Goal: Task Accomplishment & Management: Manage account settings

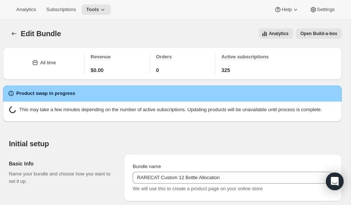
scroll to position [768, 0]
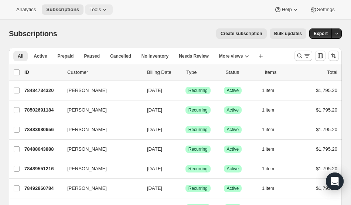
click at [99, 9] on span "Tools" at bounding box center [94, 10] width 11 height 6
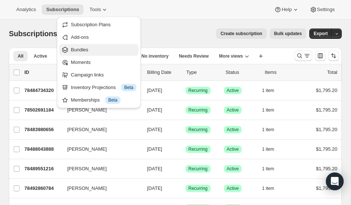
click at [82, 45] on button "Bundles" at bounding box center [98, 50] width 79 height 12
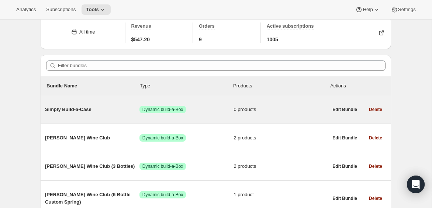
scroll to position [41, 0]
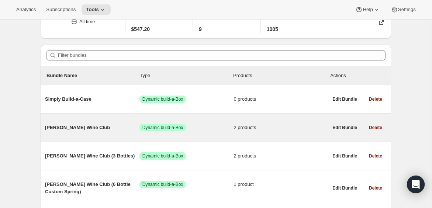
click at [65, 129] on span "Audrey Wine Club" at bounding box center [92, 127] width 95 height 7
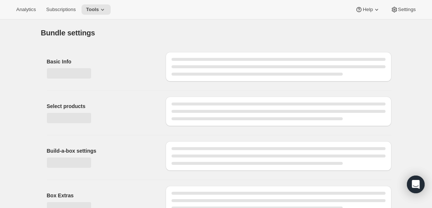
type input "Audrey Wine Club"
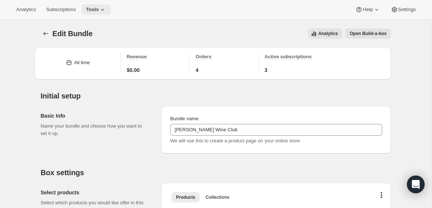
click at [106, 9] on icon at bounding box center [102, 9] width 7 height 7
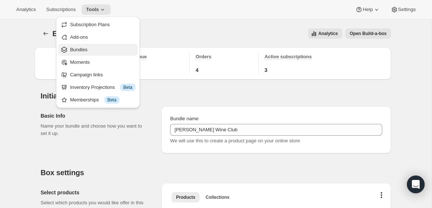
click at [82, 48] on span "Bundles" at bounding box center [78, 50] width 17 height 6
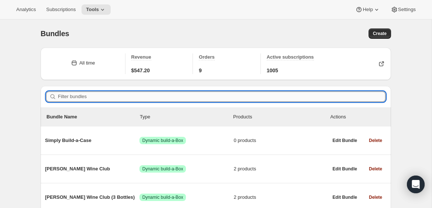
click at [91, 95] on input "Filter bundles" at bounding box center [222, 97] width 328 height 10
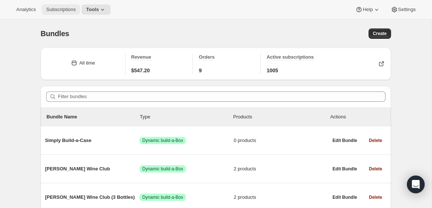
click at [69, 9] on span "Subscriptions" at bounding box center [61, 10] width 30 height 6
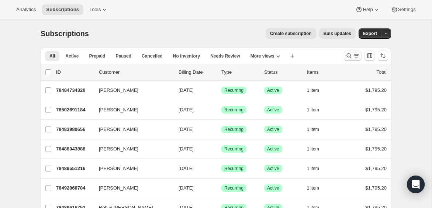
click at [350, 53] on icon "Search and filter results" at bounding box center [349, 55] width 7 height 7
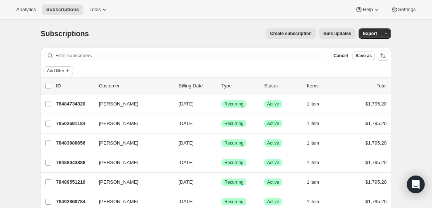
click at [64, 70] on span "Add filter" at bounding box center [55, 71] width 17 height 6
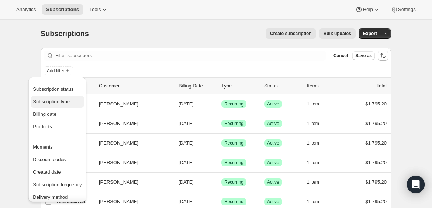
click at [62, 103] on span "Subscription type" at bounding box center [51, 102] width 37 height 6
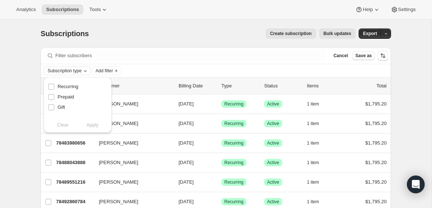
click at [87, 70] on icon "Subscription type" at bounding box center [85, 71] width 6 height 6
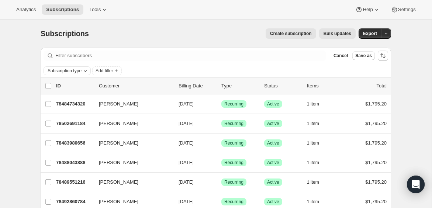
click at [87, 70] on icon "Subscription type" at bounding box center [85, 71] width 6 height 6
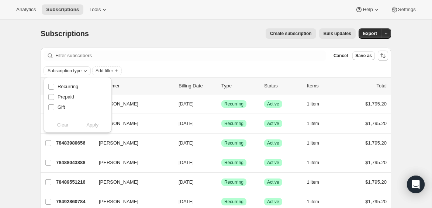
click at [87, 71] on icon "Subscription type" at bounding box center [85, 71] width 3 height 1
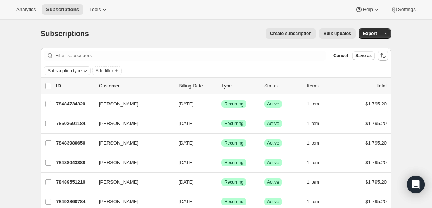
click at [88, 71] on icon "Subscription type" at bounding box center [85, 71] width 6 height 6
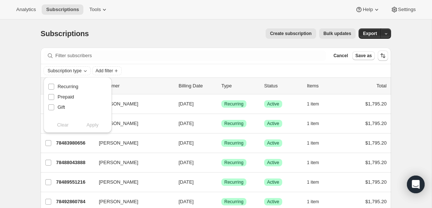
click at [63, 125] on div "Clear Apply" at bounding box center [77, 124] width 59 height 7
click at [51, 105] on input "Gift" at bounding box center [51, 108] width 6 height 6
checkbox input "true"
click at [68, 125] on div "Clear Apply" at bounding box center [77, 124] width 59 height 7
click at [133, 71] on div "Subscription type Add filter" at bounding box center [216, 70] width 345 height 9
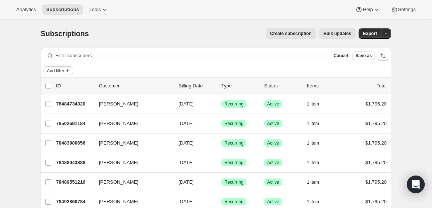
click at [58, 70] on span "Add filter" at bounding box center [55, 71] width 17 height 6
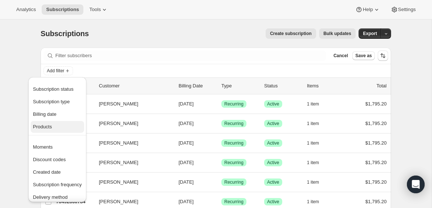
click at [53, 127] on span "Products" at bounding box center [57, 126] width 49 height 7
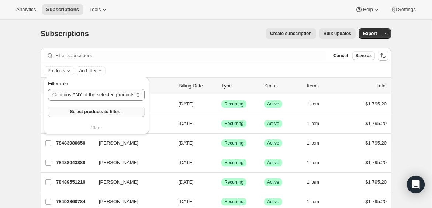
click at [91, 110] on span "Select products to filter..." at bounding box center [96, 112] width 53 height 6
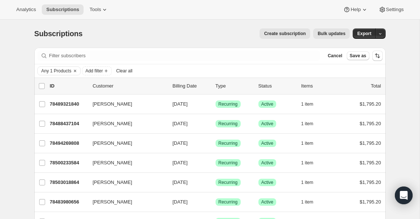
click at [131, 71] on span "Clear all" at bounding box center [124, 71] width 16 height 6
click at [58, 69] on span "Add filter" at bounding box center [49, 71] width 17 height 6
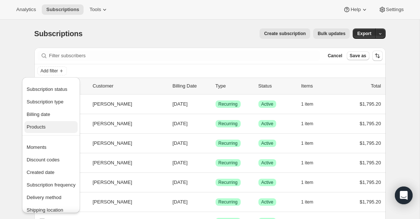
click at [48, 124] on span "Products" at bounding box center [51, 126] width 49 height 7
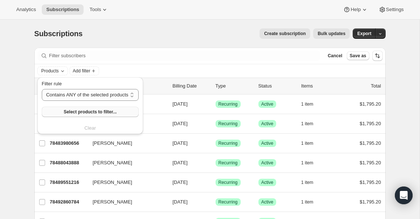
click at [82, 109] on span "Select products to filter..." at bounding box center [90, 112] width 53 height 6
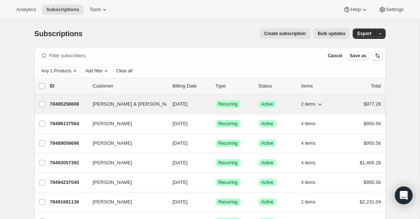
click at [321, 103] on icon "button" at bounding box center [319, 103] width 7 height 7
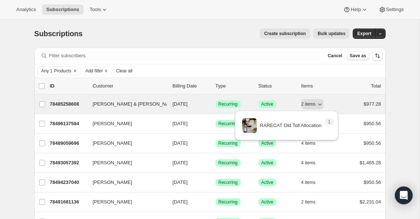
click at [335, 99] on div "2 items" at bounding box center [319, 104] width 37 height 10
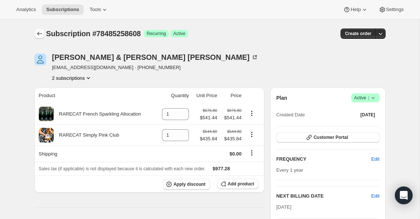
click at [39, 31] on icon "Subscriptions" at bounding box center [39, 33] width 7 height 7
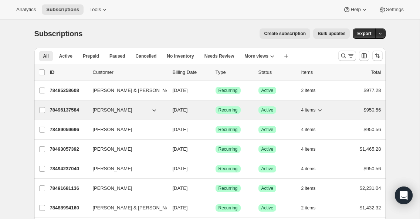
click at [321, 109] on icon "button" at bounding box center [319, 109] width 7 height 7
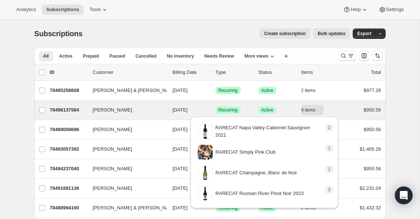
click at [339, 104] on div "Ken Wilhelm 78496137584 Ken Wilhelm 10/15/2025 Success Recurring Success Active…" at bounding box center [209, 109] width 351 height 19
click at [337, 106] on div "4 items" at bounding box center [319, 110] width 37 height 10
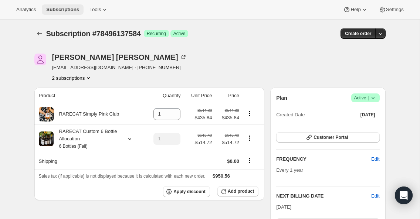
click at [58, 13] on button "Subscriptions" at bounding box center [63, 9] width 42 height 10
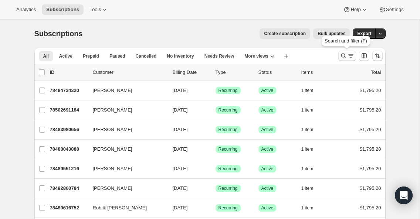
click at [343, 53] on icon "Search and filter results" at bounding box center [342, 55] width 7 height 7
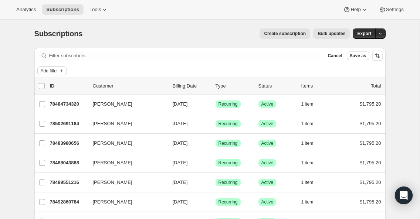
click at [54, 70] on span "Add filter" at bounding box center [49, 71] width 17 height 6
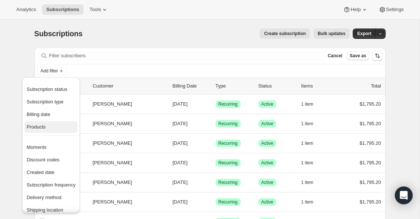
click at [44, 123] on button "Products" at bounding box center [50, 127] width 53 height 12
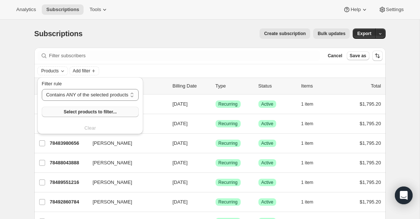
click at [78, 112] on span "Select products to filter..." at bounding box center [90, 112] width 53 height 6
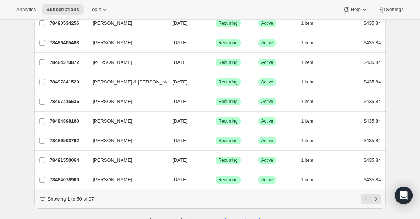
scroll to position [893, 0]
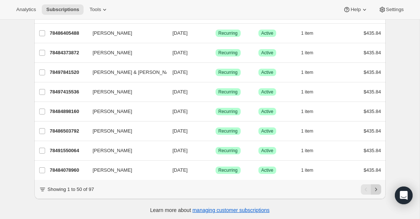
click at [350, 186] on icon "Next" at bounding box center [375, 189] width 7 height 7
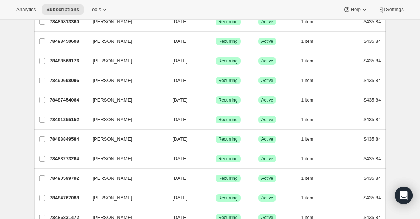
scroll to position [0, 0]
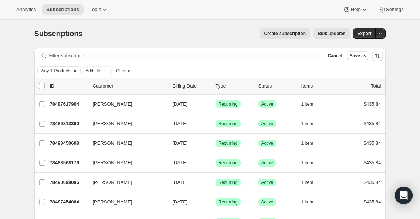
click at [129, 70] on span "Clear all" at bounding box center [124, 71] width 16 height 6
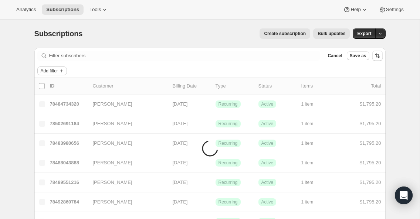
click at [60, 70] on icon "Add filter" at bounding box center [61, 71] width 6 height 6
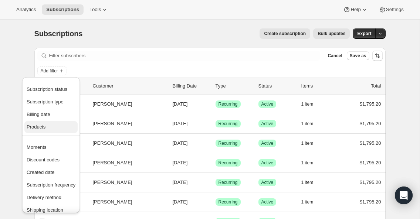
click at [45, 126] on span "Products" at bounding box center [36, 127] width 19 height 6
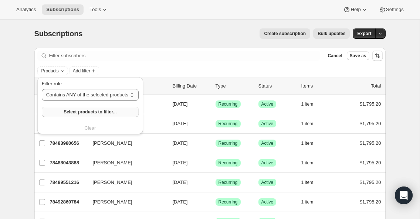
click at [107, 112] on span "Select products to filter..." at bounding box center [90, 112] width 53 height 6
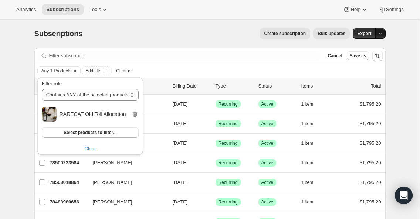
click at [350, 33] on icon "button" at bounding box center [379, 33] width 5 height 5
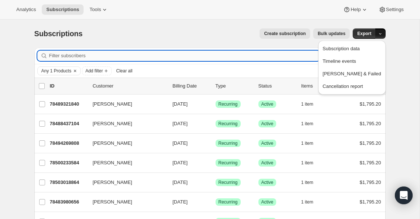
click at [196, 56] on input "Filter subscribers" at bounding box center [184, 56] width 271 height 10
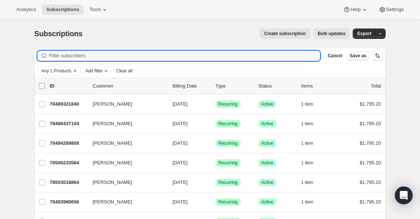
click at [40, 84] on input "0 selected" at bounding box center [42, 86] width 6 height 6
checkbox input "true"
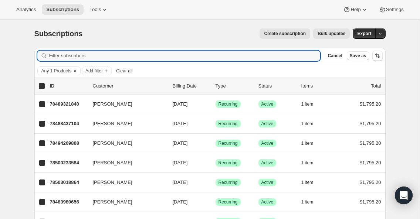
checkbox input "true"
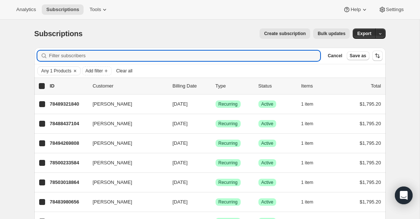
checkbox input "true"
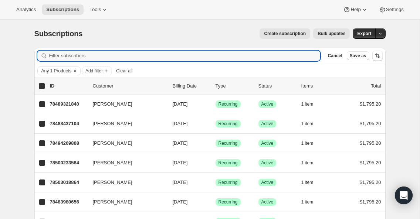
checkbox input "true"
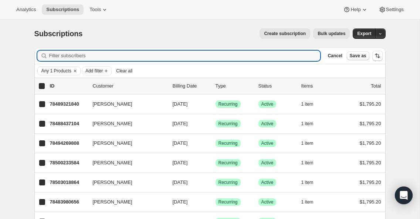
checkbox input "true"
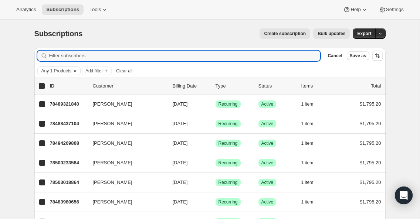
checkbox input "true"
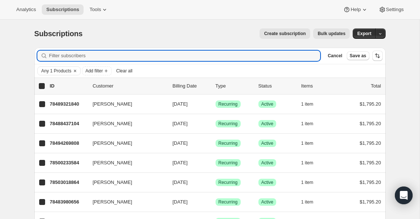
checkbox input "true"
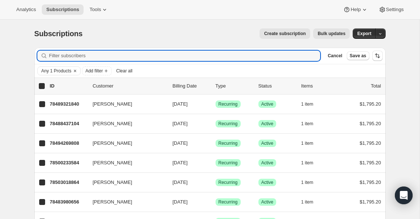
checkbox input "true"
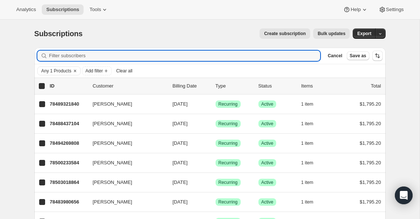
checkbox input "true"
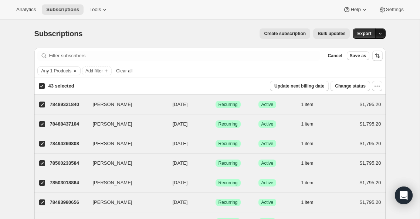
click at [350, 31] on icon "button" at bounding box center [379, 33] width 5 height 5
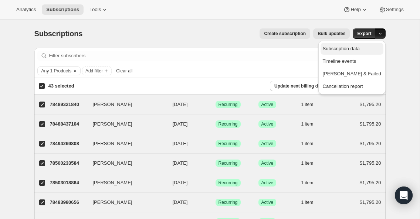
click at [350, 48] on span "Subscription data" at bounding box center [340, 49] width 37 height 6
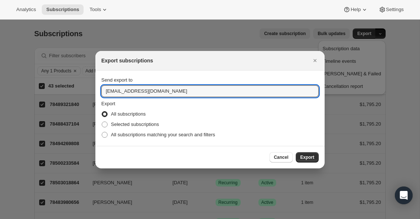
drag, startPoint x: 113, startPoint y: 92, endPoint x: 99, endPoint y: 89, distance: 14.7
click at [99, 89] on section "Send export to info@rarecatwines.com Export All subscriptions Selected subscrip…" at bounding box center [209, 108] width 229 height 75
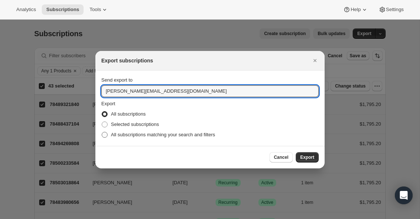
type input "[PERSON_NAME][EMAIL_ADDRESS][DOMAIN_NAME]"
click at [105, 133] on span ":r1ce:" at bounding box center [105, 135] width 6 height 6
click at [102, 132] on input "All subscriptions matching your search and filters" at bounding box center [102, 132] width 0 height 0
radio input "true"
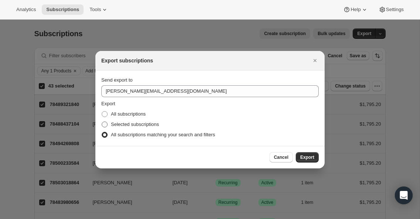
click at [105, 122] on span ":r1ce:" at bounding box center [105, 124] width 6 height 6
click at [102, 122] on input "Selected subscriptions" at bounding box center [102, 121] width 0 height 0
radio input "true"
click at [311, 154] on span "Export" at bounding box center [307, 157] width 14 height 6
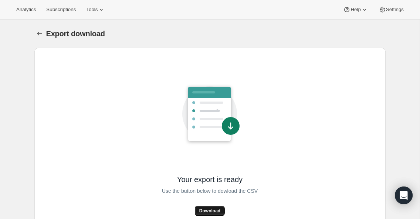
click at [212, 210] on span "Download" at bounding box center [209, 211] width 21 height 6
click at [66, 9] on span "Subscriptions" at bounding box center [61, 10] width 30 height 6
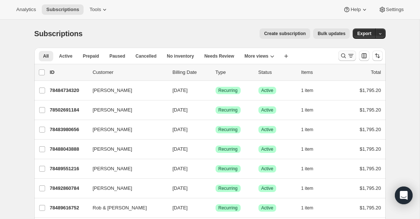
click at [343, 54] on icon "Search and filter results" at bounding box center [342, 56] width 5 height 5
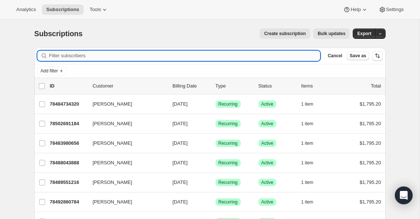
type input "f"
click at [56, 71] on span "Add filter" at bounding box center [49, 71] width 17 height 6
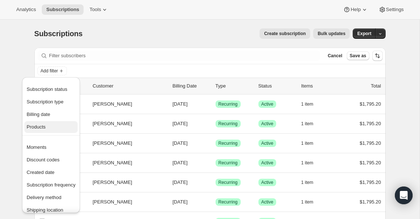
click at [45, 127] on span "Products" at bounding box center [36, 127] width 19 height 6
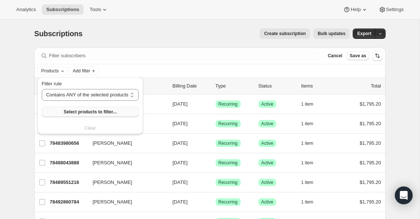
click at [104, 112] on span "Select products to filter..." at bounding box center [90, 112] width 53 height 6
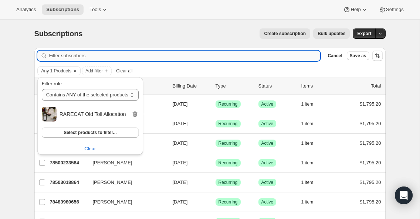
click at [191, 54] on input "Filter subscribers" at bounding box center [184, 56] width 271 height 10
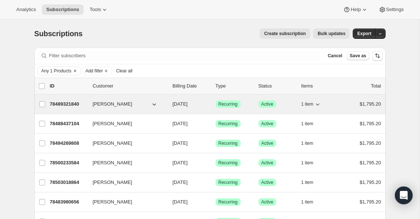
click at [120, 104] on span "[PERSON_NAME]" at bounding box center [113, 103] width 40 height 7
click at [122, 103] on span "[PERSON_NAME]" at bounding box center [113, 103] width 40 height 7
click at [76, 103] on p "78489321840" at bounding box center [68, 103] width 37 height 7
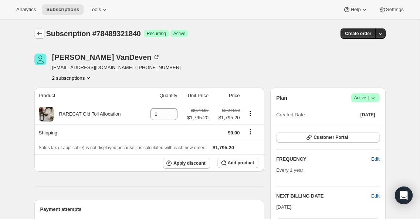
click at [40, 34] on icon "Subscriptions" at bounding box center [39, 33] width 7 height 7
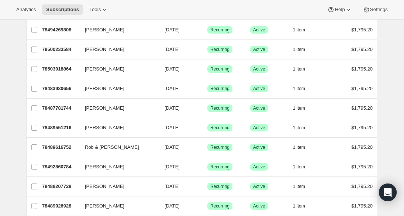
scroll to position [86, 0]
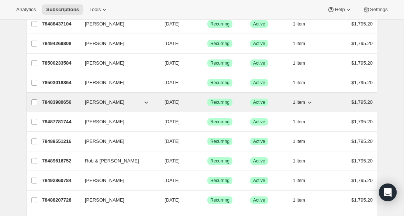
click at [59, 102] on p "78483980656" at bounding box center [60, 102] width 37 height 7
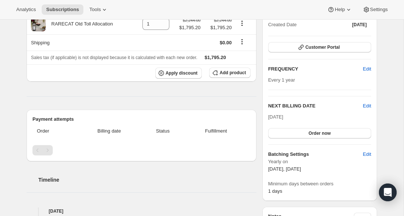
scroll to position [90, 0]
click at [369, 153] on span "Edit" at bounding box center [367, 153] width 8 height 7
select select "YEARDAY"
select select "3"
select select "15"
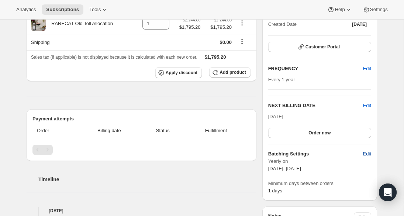
select select "10"
select select "15"
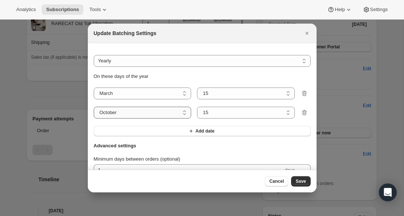
click at [184, 112] on select "January February March April May June July August September October November De…" at bounding box center [143, 113] width 98 height 12
select select "9"
click at [94, 107] on select "January February March April May June July August September October November De…" at bounding box center [143, 113] width 98 height 12
click at [289, 112] on select "1 2 3 4 5 6 7 8 9 10 11 12 13 14 15 16 17 18 19 20 21 22 23 24 25 26 27 28 29 30" at bounding box center [246, 113] width 98 height 12
select select "30"
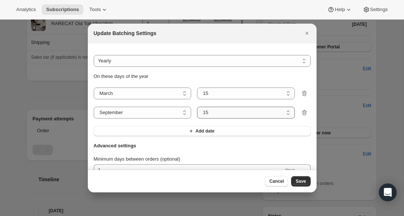
click at [197, 107] on select "1 2 3 4 5 6 7 8 9 10 11 12 13 14 15 16 17 18 19 20 21 22 23 24 25 26 27 28 29 30" at bounding box center [246, 113] width 98 height 12
click at [304, 92] on icon ":rno:" at bounding box center [304, 93] width 7 height 7
select select "9"
select select "30"
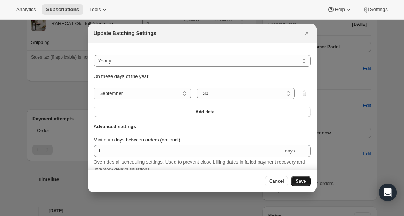
click at [301, 180] on span "Save" at bounding box center [301, 181] width 10 height 6
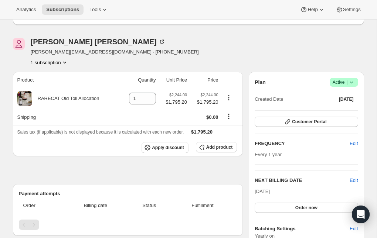
scroll to position [49, 0]
click at [103, 9] on icon at bounding box center [104, 9] width 7 height 7
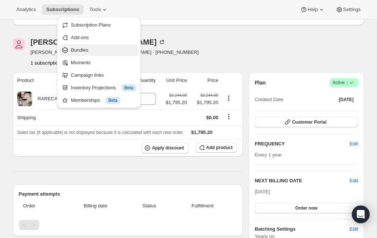
click at [85, 48] on span "Bundles" at bounding box center [79, 50] width 17 height 6
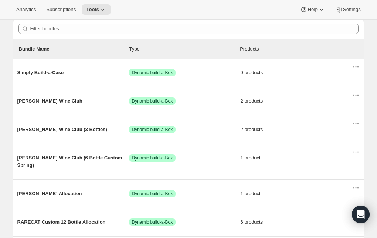
scroll to position [69, 0]
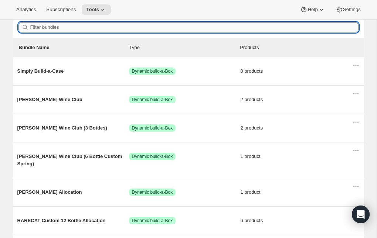
click at [81, 30] on input "Filter bundles" at bounding box center [194, 27] width 328 height 10
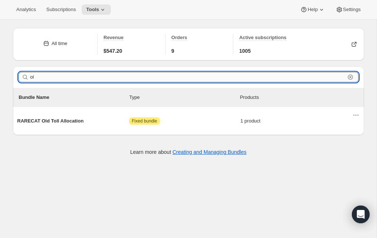
scroll to position [19, 0]
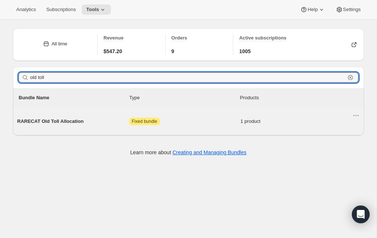
type input "old toll"
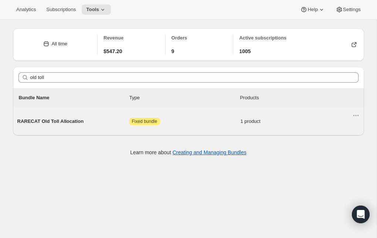
click at [54, 121] on span "RARECAT Old Toll Allocation" at bounding box center [73, 121] width 112 height 7
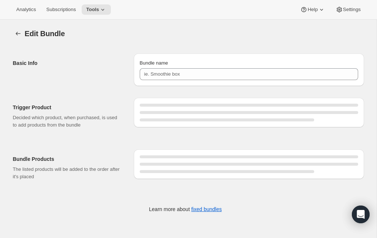
type input "RARECAT Old Toll Allocation"
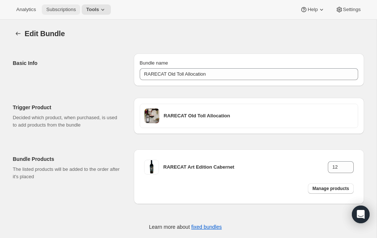
click at [61, 10] on span "Subscriptions" at bounding box center [61, 10] width 30 height 6
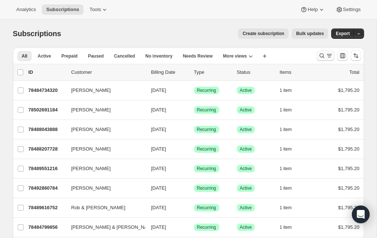
click at [323, 55] on icon "Search and filter results" at bounding box center [321, 55] width 7 height 7
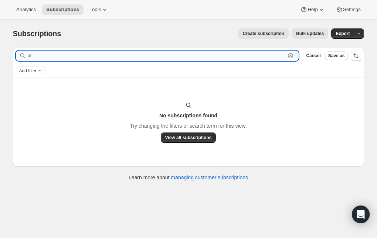
type input "o"
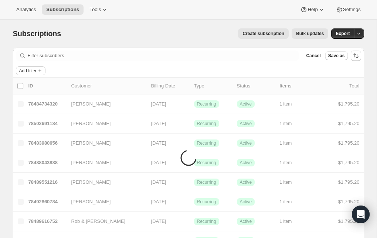
click at [38, 70] on icon "Add filter" at bounding box center [40, 71] width 6 height 6
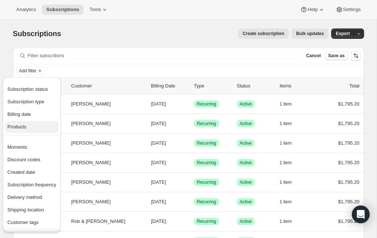
click at [24, 124] on span "Products" at bounding box center [16, 127] width 19 height 6
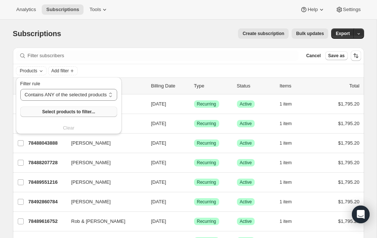
click at [71, 109] on span "Select products to filter..." at bounding box center [68, 112] width 53 height 6
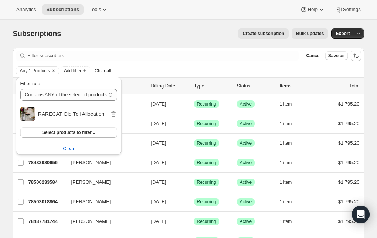
click at [190, 31] on div "Create subscription Bulk updates" at bounding box center [199, 33] width 258 height 10
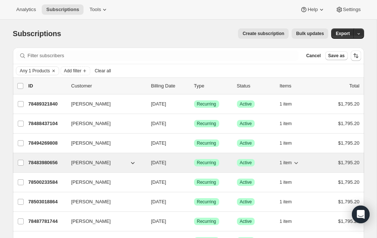
click at [51, 162] on p "78483980656" at bounding box center [46, 162] width 37 height 7
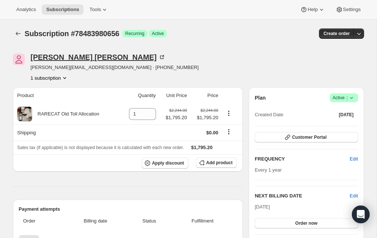
click at [158, 56] on icon at bounding box center [161, 57] width 7 height 7
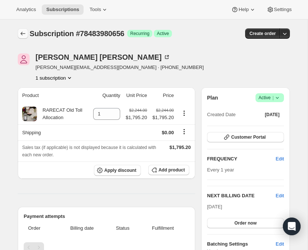
click at [23, 32] on icon "Subscriptions" at bounding box center [22, 33] width 7 height 7
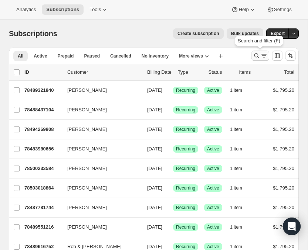
click at [257, 53] on icon "Search and filter results" at bounding box center [256, 55] width 7 height 7
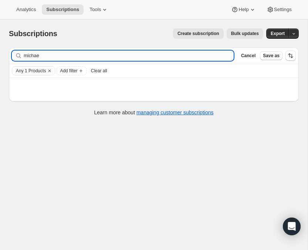
type input "[PERSON_NAME]"
drag, startPoint x: 50, startPoint y: 59, endPoint x: 18, endPoint y: 52, distance: 32.4
click at [18, 52] on div "michael Clear" at bounding box center [123, 56] width 222 height 10
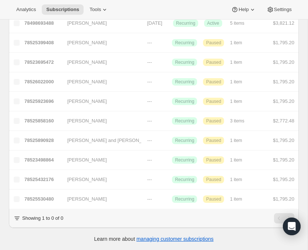
scroll to position [933, 0]
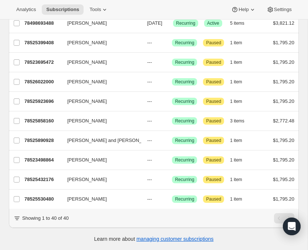
scroll to position [900, 0]
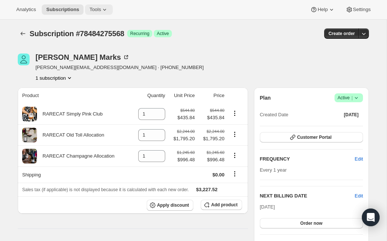
click at [106, 8] on icon at bounding box center [104, 9] width 7 height 7
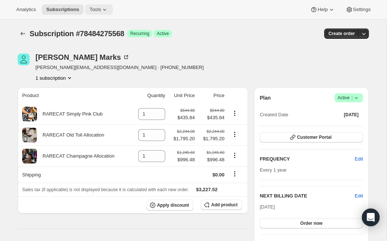
click at [107, 10] on icon at bounding box center [104, 9] width 7 height 7
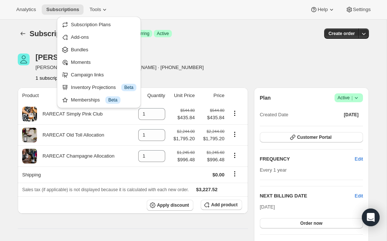
click at [177, 47] on div "Subscription #78484275568. This page is ready Subscription #78484275568 Success…" at bounding box center [193, 34] width 351 height 28
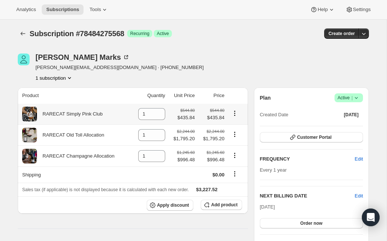
click at [235, 114] on icon "Product actions" at bounding box center [234, 113] width 1 height 1
click at [101, 8] on span "Tools" at bounding box center [94, 10] width 11 height 6
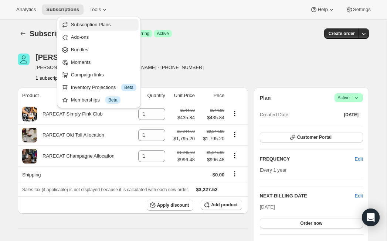
click at [99, 24] on span "Subscription Plans" at bounding box center [91, 25] width 40 height 6
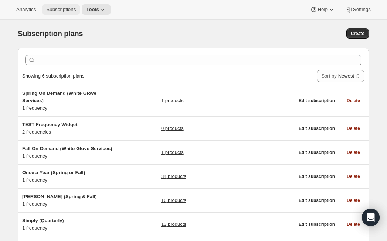
click at [74, 9] on span "Subscriptions" at bounding box center [61, 10] width 30 height 6
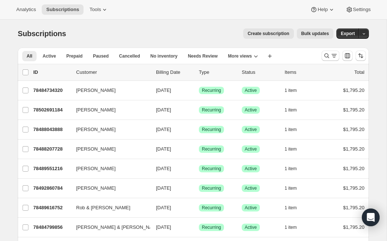
click at [267, 33] on span "Create subscription" at bounding box center [268, 34] width 42 height 6
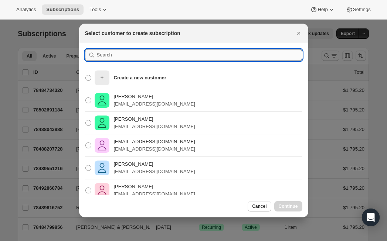
click at [110, 52] on input ":r297:" at bounding box center [199, 55] width 205 height 12
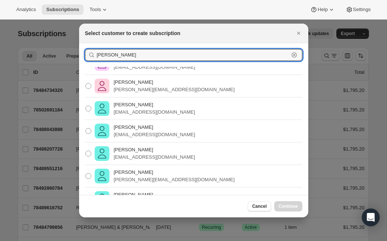
scroll to position [38, 0]
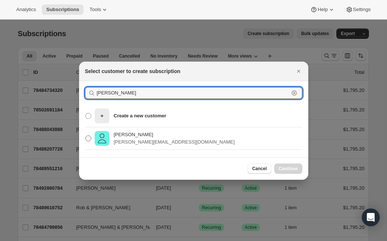
type input "[PERSON_NAME]"
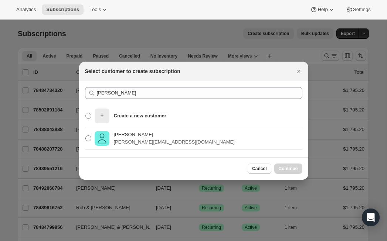
click at [129, 136] on p "[PERSON_NAME]" at bounding box center [174, 134] width 121 height 7
click at [86, 136] on input "Michael Marks michael@marksbrother.com" at bounding box center [85, 136] width 0 height 0
radio input "true"
click at [285, 167] on span "Continue" at bounding box center [287, 169] width 19 height 6
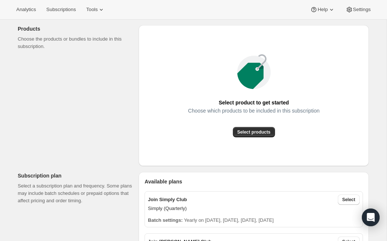
scroll to position [91, 0]
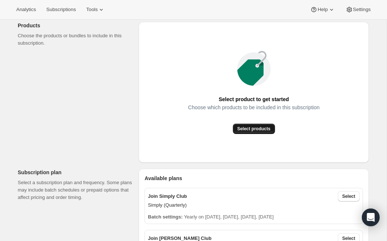
click at [257, 128] on span "Select products" at bounding box center [253, 129] width 33 height 6
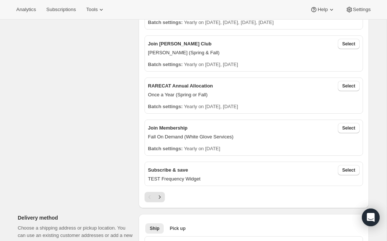
scroll to position [203, 0]
click at [353, 85] on span "Select" at bounding box center [348, 86] width 13 height 6
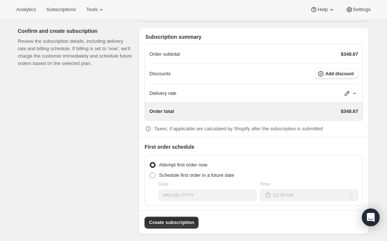
scroll to position [639, 0]
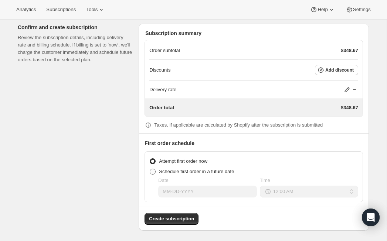
click at [152, 169] on span at bounding box center [153, 172] width 6 height 6
click at [150, 169] on input "Schedule first order in a future date" at bounding box center [150, 169] width 0 height 0
radio input "true"
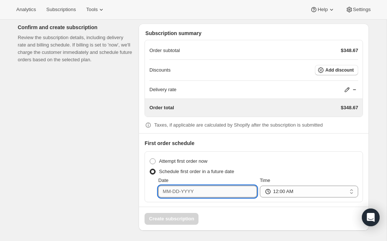
click at [185, 188] on input "Date" at bounding box center [207, 192] width 98 height 12
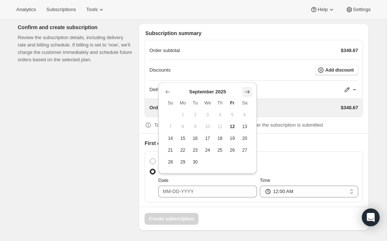
click at [248, 92] on icon "Show next month, October 2025" at bounding box center [246, 92] width 5 height 4
click at [248, 92] on icon "Show next month, November 2025" at bounding box center [246, 92] width 5 height 4
click at [248, 92] on th "Sa" at bounding box center [244, 91] width 13 height 12
click at [248, 78] on icon "Show next month, December 2025" at bounding box center [246, 79] width 7 height 7
click at [249, 89] on icon "Show next month, January 2026" at bounding box center [246, 91] width 7 height 7
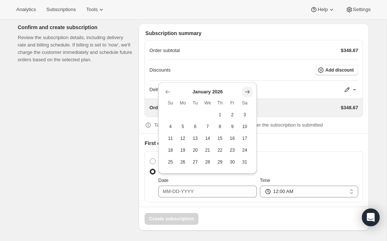
click at [249, 89] on icon "Show next month, February 2026" at bounding box center [246, 91] width 7 height 7
click at [249, 89] on div "Delivery rate" at bounding box center [253, 89] width 209 height 7
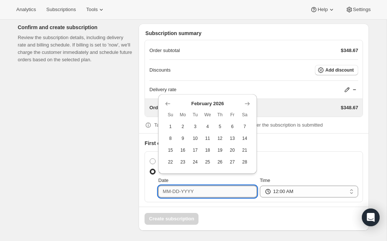
click at [214, 188] on input "Date" at bounding box center [207, 192] width 98 height 12
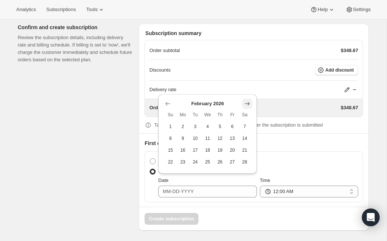
click at [248, 103] on icon "Show next month, March 2026" at bounding box center [246, 103] width 7 height 7
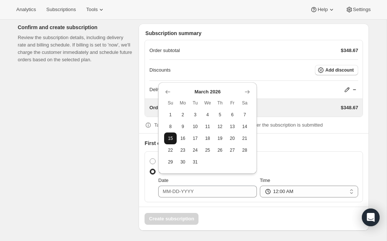
click at [170, 139] on span "15" at bounding box center [170, 139] width 6 height 6
type input "[DATE]"
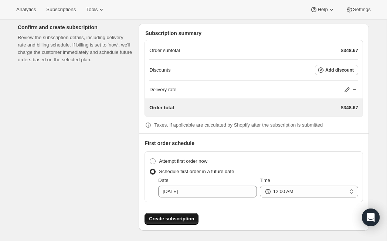
click at [182, 219] on span "Create subscription" at bounding box center [171, 218] width 45 height 7
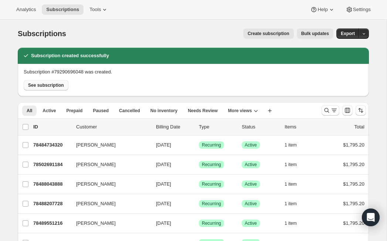
click at [58, 84] on span "See subscription" at bounding box center [46, 85] width 36 height 6
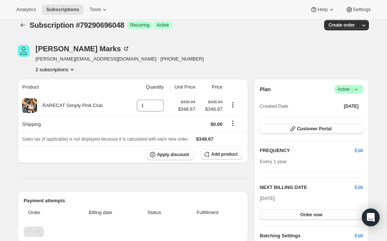
scroll to position [6, 0]
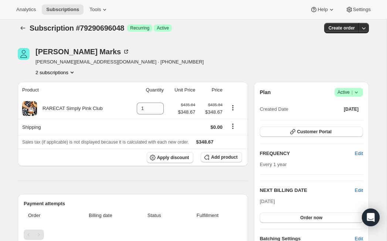
click at [73, 71] on icon "Product actions" at bounding box center [71, 72] width 7 height 7
click at [58, 85] on span "78484275568" at bounding box center [43, 86] width 30 height 6
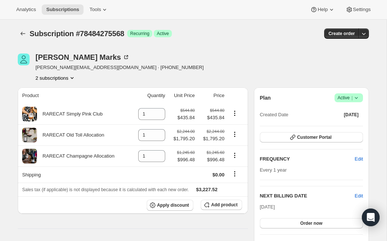
click at [74, 76] on icon "Product actions" at bounding box center [71, 77] width 7 height 7
click at [49, 100] on button "79290696048" at bounding box center [55, 104] width 56 height 12
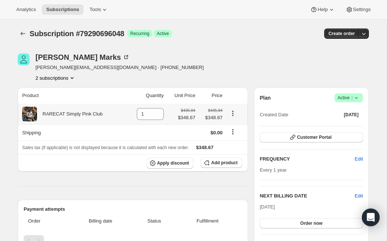
click at [233, 114] on icon "Product actions" at bounding box center [232, 113] width 7 height 7
click at [110, 111] on div "RARECAT Simply Pink Club" at bounding box center [73, 114] width 102 height 15
drag, startPoint x: 145, startPoint y: 112, endPoint x: 134, endPoint y: 112, distance: 11.1
click at [134, 112] on td "1" at bounding box center [146, 114] width 39 height 21
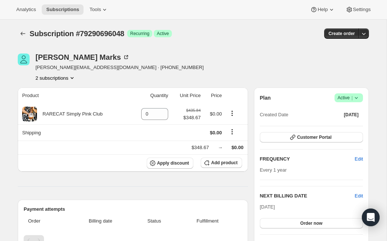
click at [199, 81] on div "Michael Marks michael@marksbrother.com · +14408044517 2 subscriptions" at bounding box center [141, 68] width 246 height 28
click at [155, 116] on div "0" at bounding box center [154, 114] width 27 height 12
click at [232, 113] on icon "Product actions" at bounding box center [232, 113] width 1 height 1
click at [237, 79] on div "Michael Marks michael@marksbrother.com · +14408044517 2 subscriptions" at bounding box center [141, 68] width 246 height 28
click at [32, 113] on icon at bounding box center [29, 113] width 7 height 7
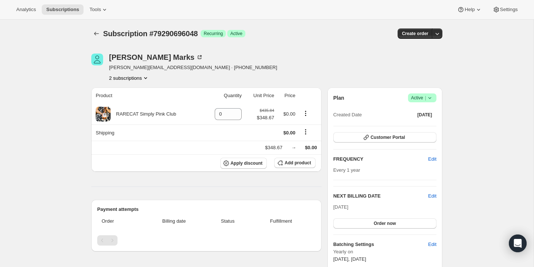
scroll to position [1, 0]
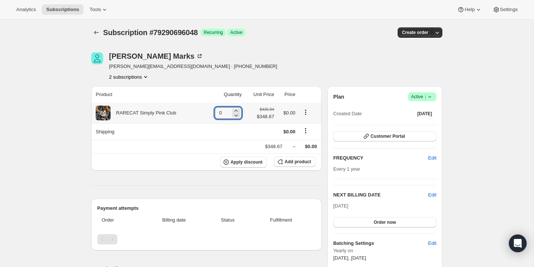
drag, startPoint x: 224, startPoint y: 113, endPoint x: 209, endPoint y: 114, distance: 14.8
click at [209, 114] on td "0" at bounding box center [223, 113] width 40 height 21
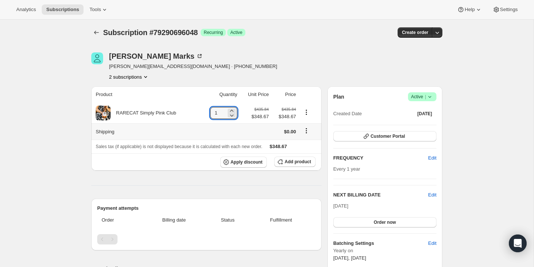
type input "1"
click at [232, 131] on td at bounding box center [219, 131] width 39 height 16
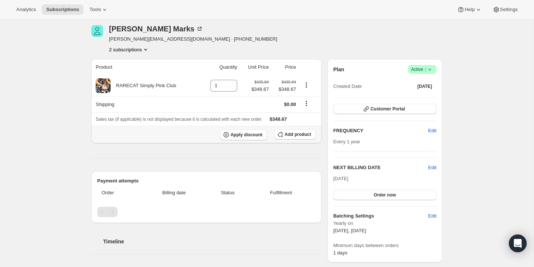
scroll to position [0, 0]
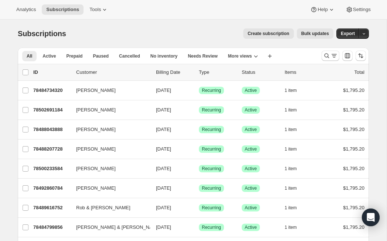
click at [263, 35] on span "Create subscription" at bounding box center [268, 34] width 42 height 6
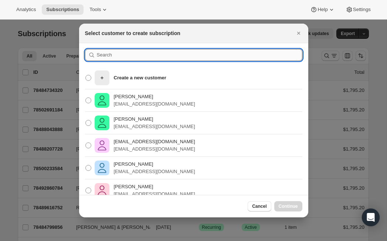
click at [101, 56] on input ":rc:" at bounding box center [199, 55] width 205 height 12
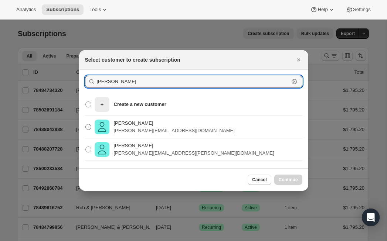
type input "michael mark"
click at [130, 126] on p "Michael Marks" at bounding box center [174, 123] width 121 height 7
click at [86, 124] on input "Michael Marks michael@marksbrother.com" at bounding box center [85, 124] width 0 height 0
radio input "true"
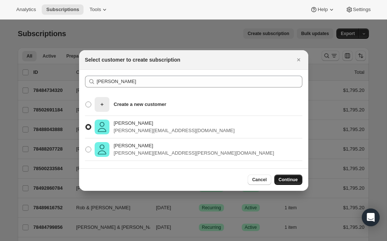
click at [285, 181] on span "Continue" at bounding box center [287, 180] width 19 height 6
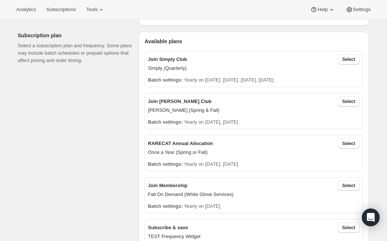
scroll to position [223, 0]
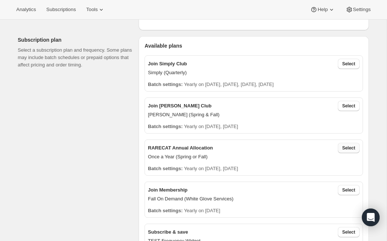
click at [351, 147] on span "Select" at bounding box center [348, 148] width 13 height 6
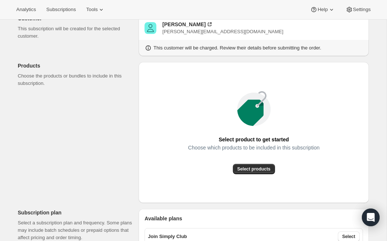
scroll to position [52, 0]
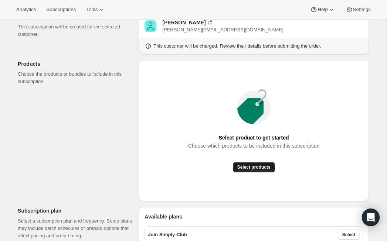
click at [256, 167] on span "Select products" at bounding box center [253, 167] width 33 height 6
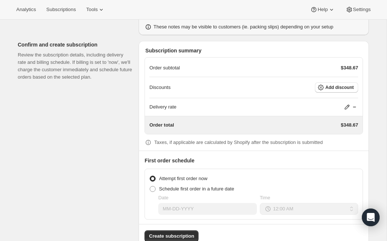
scroll to position [639, 0]
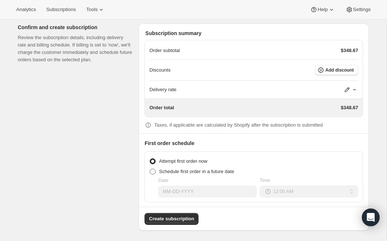
click at [153, 170] on span at bounding box center [153, 172] width 6 height 6
click at [150, 169] on input "Schedule first order in a future date" at bounding box center [150, 169] width 0 height 0
radio input "true"
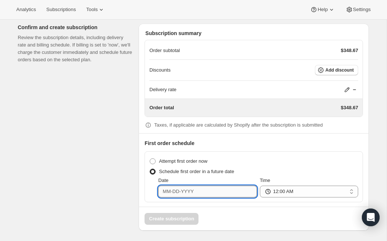
click at [188, 191] on input "Date" at bounding box center [207, 192] width 98 height 12
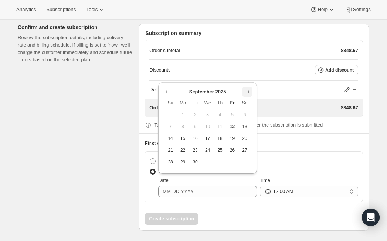
click at [248, 90] on icon "Show next month, October 2025" at bounding box center [246, 92] width 5 height 4
click at [248, 90] on icon "Show next month, November 2025" at bounding box center [246, 92] width 5 height 4
click at [249, 80] on icon "Show next month, December 2025" at bounding box center [246, 80] width 5 height 4
click at [249, 90] on icon "Show next month, January 2026" at bounding box center [246, 91] width 7 height 7
click at [249, 90] on icon "Show next month, February 2026" at bounding box center [246, 91] width 7 height 7
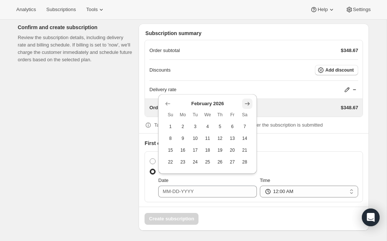
click at [247, 102] on icon "Show next month, March 2026" at bounding box center [246, 104] width 5 height 4
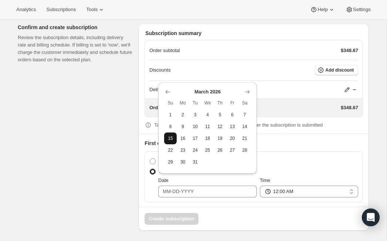
click at [171, 138] on span "15" at bounding box center [170, 139] width 6 height 6
type input "[DATE]"
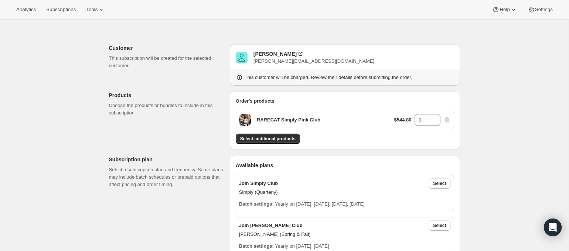
scroll to position [0, 0]
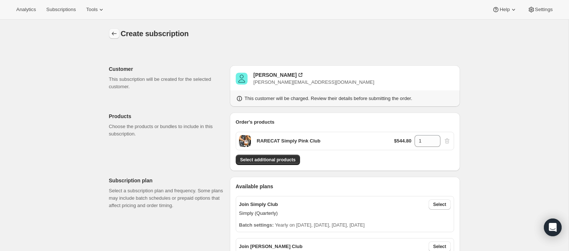
click at [113, 37] on icon "button" at bounding box center [113, 33] width 7 height 7
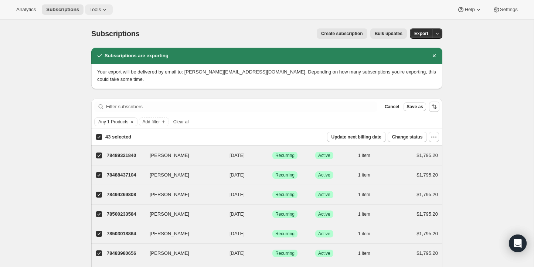
click at [98, 13] on button "Tools" at bounding box center [99, 9] width 28 height 10
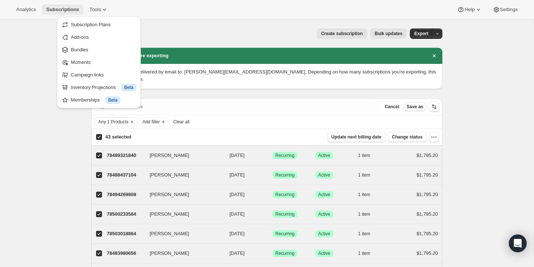
click at [72, 9] on span "Subscriptions" at bounding box center [62, 10] width 33 height 6
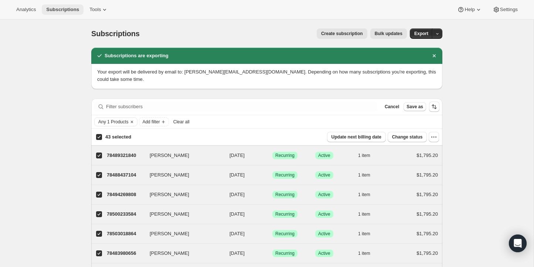
click at [66, 8] on span "Subscriptions" at bounding box center [62, 10] width 33 height 6
click at [344, 31] on span "Create subscription" at bounding box center [342, 34] width 42 height 6
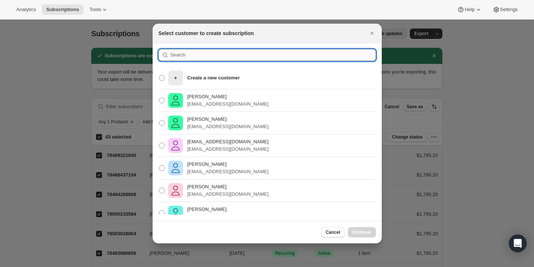
click at [197, 56] on input ":r1cg:" at bounding box center [272, 55] width 205 height 12
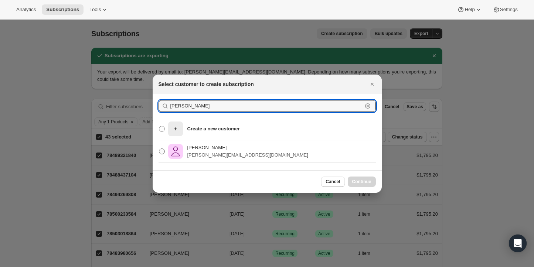
type input "[PERSON_NAME]"
click at [203, 148] on p "[PERSON_NAME]" at bounding box center [247, 147] width 121 height 7
click at [159, 148] on input "[PERSON_NAME] [PERSON_NAME][EMAIL_ADDRESS][DOMAIN_NAME]" at bounding box center [159, 148] width 0 height 0
radio input "true"
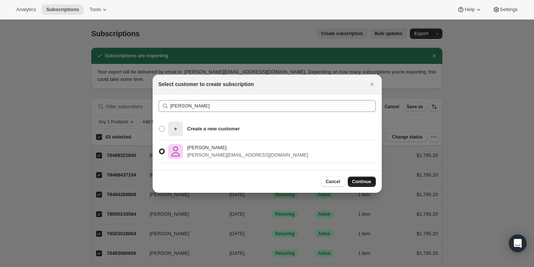
click at [360, 181] on span "Continue" at bounding box center [361, 182] width 19 height 6
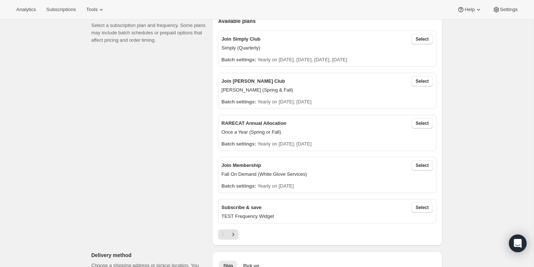
scroll to position [251, 0]
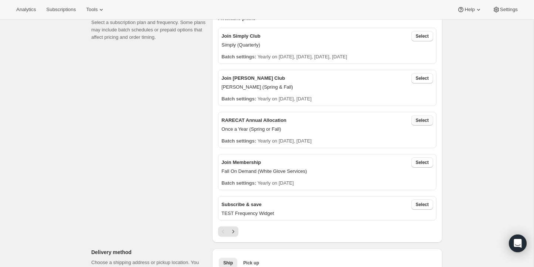
click at [421, 119] on span "Select" at bounding box center [421, 120] width 13 height 6
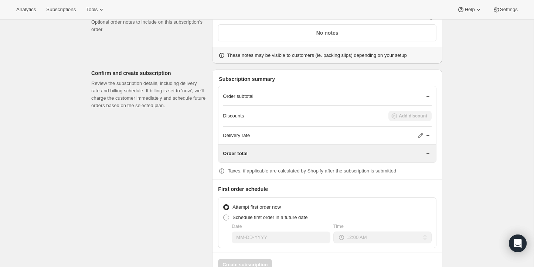
scroll to position [835, 0]
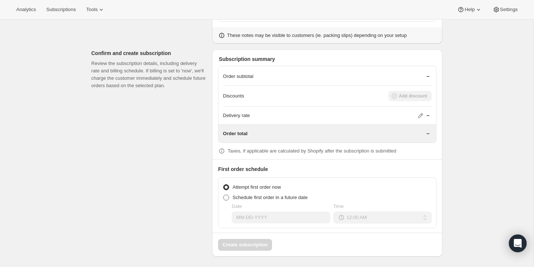
click at [228, 195] on span at bounding box center [226, 198] width 6 height 6
click at [223, 195] on input "Schedule first order in a future date" at bounding box center [223, 195] width 0 height 0
radio input "true"
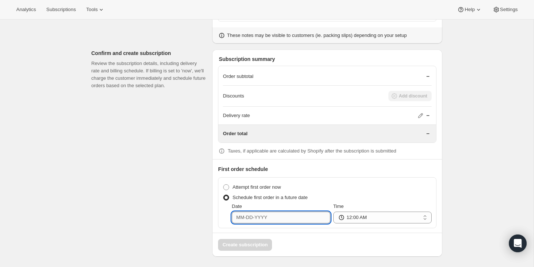
click at [263, 216] on input "Date" at bounding box center [281, 218] width 98 height 12
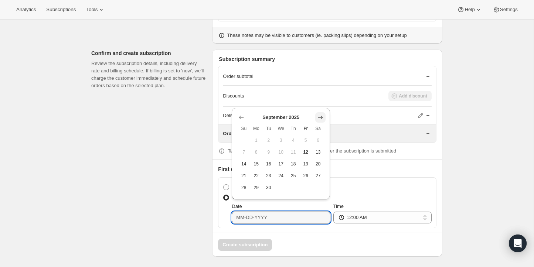
click at [321, 117] on icon "Show next month, October 2025" at bounding box center [319, 117] width 7 height 7
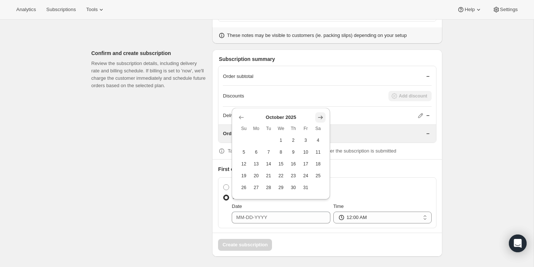
click at [321, 117] on icon "Show next month, November 2025" at bounding box center [319, 117] width 7 height 7
click at [322, 102] on icon "Show next month, December 2025" at bounding box center [319, 105] width 7 height 7
click at [321, 114] on icon "Show next month, January 2026" at bounding box center [319, 117] width 7 height 7
click at [321, 114] on icon "Show next month, February 2026" at bounding box center [319, 117] width 7 height 7
click at [322, 128] on icon "Show next month, March 2026" at bounding box center [320, 130] width 5 height 4
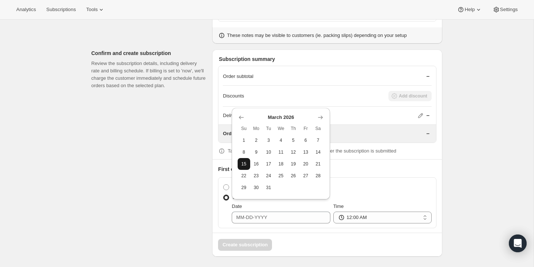
click at [244, 164] on span "15" at bounding box center [243, 164] width 6 height 6
type input "[DATE]"
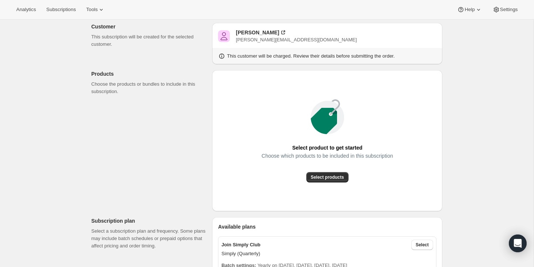
scroll to position [40, 0]
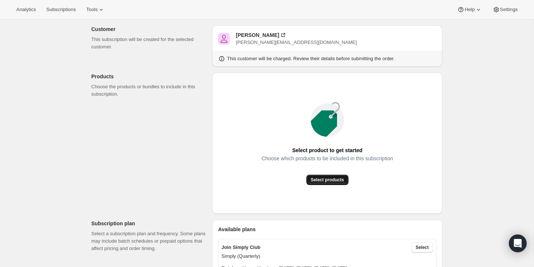
click at [322, 178] on span "Select products" at bounding box center [327, 180] width 33 height 6
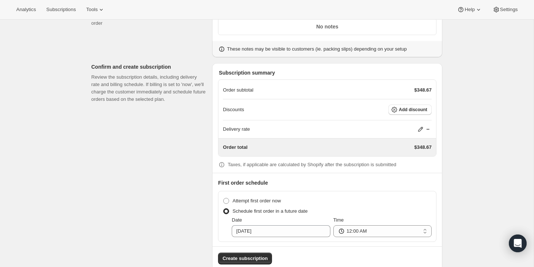
scroll to position [752, 0]
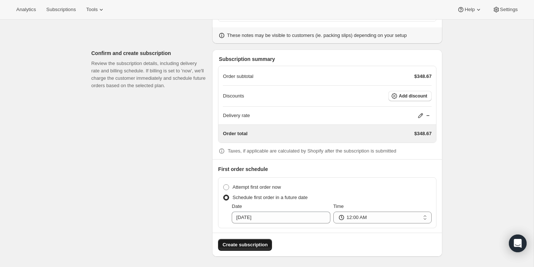
click at [238, 243] on span "Create subscription" at bounding box center [244, 244] width 45 height 7
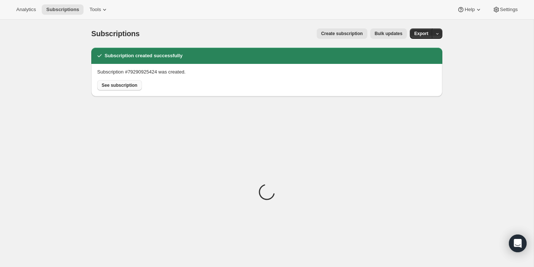
click at [123, 85] on span "See subscription" at bounding box center [120, 85] width 36 height 6
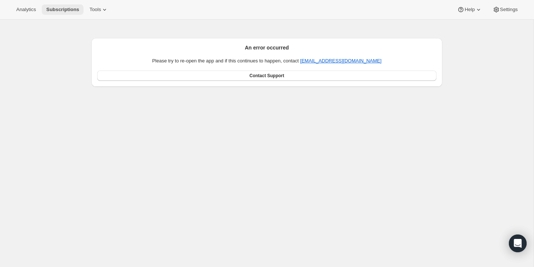
click at [61, 8] on span "Subscriptions" at bounding box center [62, 10] width 33 height 6
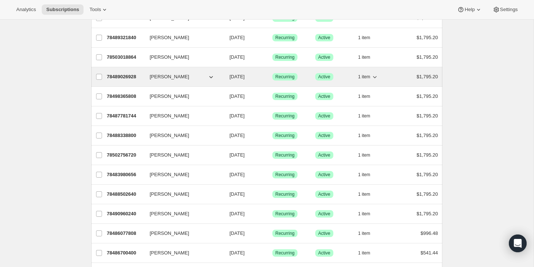
scroll to position [305, 0]
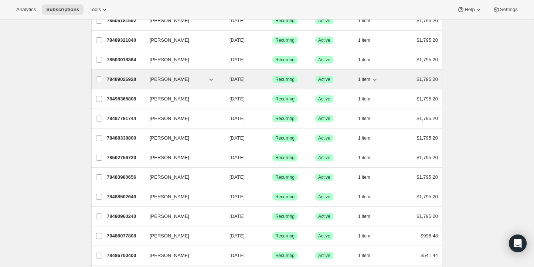
click at [165, 78] on span "[PERSON_NAME]" at bounding box center [170, 79] width 40 height 7
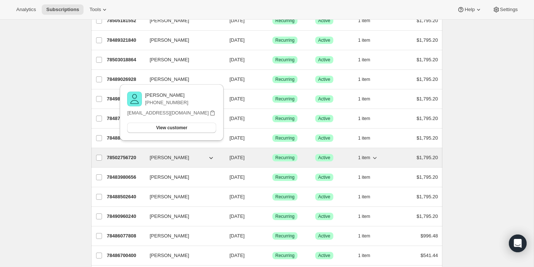
click at [186, 161] on div "78502756720 [PERSON_NAME] [DATE] Success Recurring Success Active 1 item $1,795…" at bounding box center [272, 158] width 331 height 10
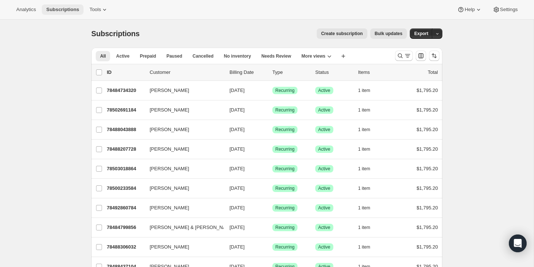
click at [71, 10] on span "Subscriptions" at bounding box center [62, 10] width 33 height 6
click at [401, 54] on icon "Search and filter results" at bounding box center [400, 56] width 5 height 5
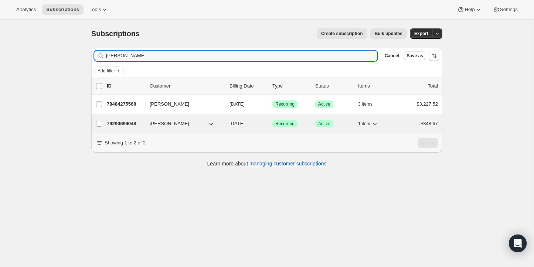
type input "[PERSON_NAME]"
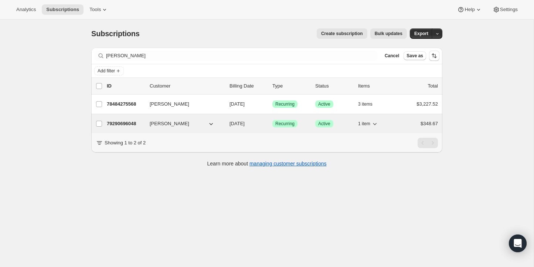
click at [127, 123] on p "79290696048" at bounding box center [125, 123] width 37 height 7
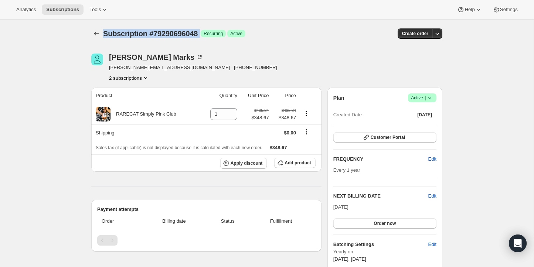
drag, startPoint x: 103, startPoint y: 32, endPoint x: 206, endPoint y: 30, distance: 102.7
click at [206, 30] on div "Subscription #79290696048 Success Recurring Success Active" at bounding box center [210, 33] width 214 height 10
copy div "Subscription #79290696048 Success"
click at [95, 32] on icon "Subscriptions" at bounding box center [96, 34] width 5 height 4
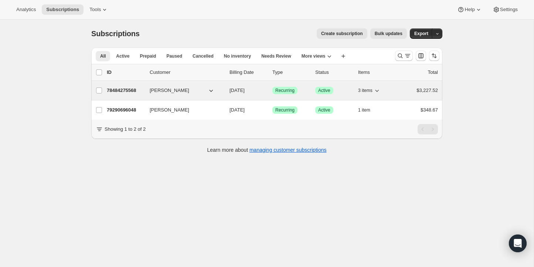
click at [123, 90] on p "78484275568" at bounding box center [125, 90] width 37 height 7
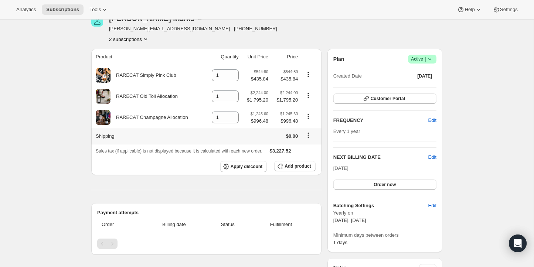
scroll to position [41, 0]
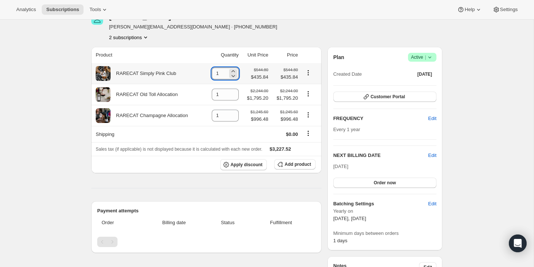
click at [220, 72] on input "1" at bounding box center [220, 74] width 16 height 12
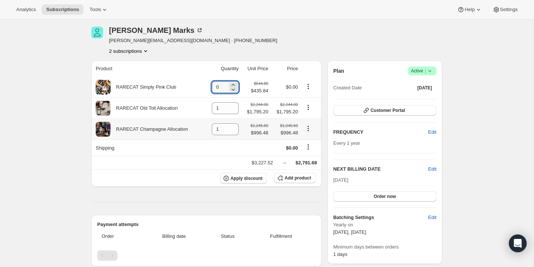
scroll to position [22, 0]
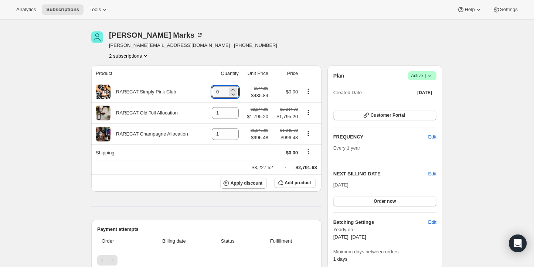
type input "0"
click at [146, 56] on icon "Product actions" at bounding box center [145, 55] width 7 height 7
click at [164, 54] on div "2 subscriptions" at bounding box center [193, 55] width 168 height 7
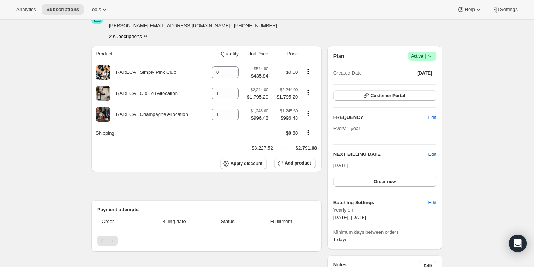
scroll to position [45, 0]
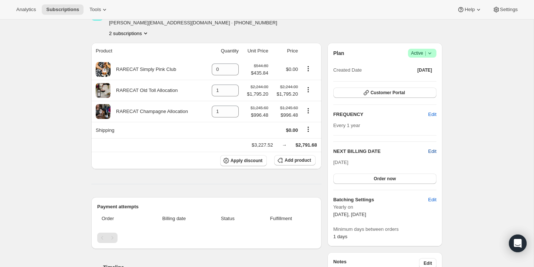
click at [432, 149] on span "Edit" at bounding box center [432, 151] width 8 height 7
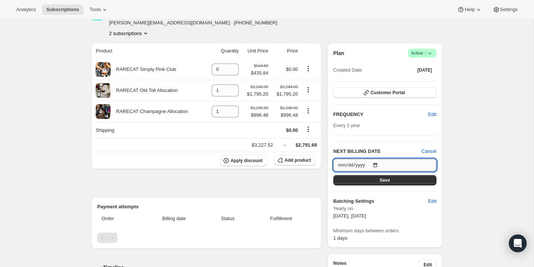
click at [368, 165] on input "[DATE]" at bounding box center [384, 165] width 103 height 13
click at [380, 162] on input "[DATE]" at bounding box center [384, 165] width 103 height 13
type input "[DATE]"
click at [403, 136] on div "Plan Success Active | Created Date [DATE] Customer Portal FREQUENCY Edit Every …" at bounding box center [384, 145] width 103 height 193
click at [383, 180] on span "Save" at bounding box center [384, 180] width 10 height 6
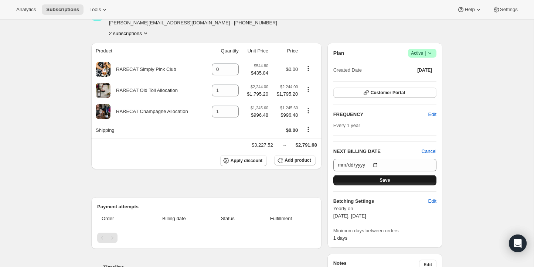
scroll to position [0, 0]
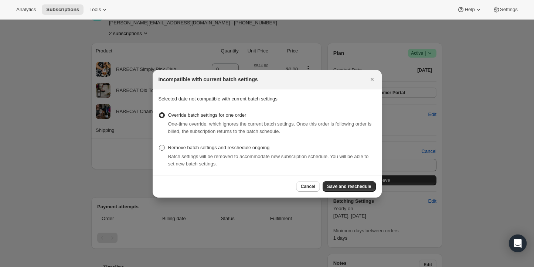
click at [161, 147] on span ":r33o:" at bounding box center [162, 148] width 6 height 6
click at [159, 145] on input "Remove batch settings and reschedule ongoing" at bounding box center [159, 145] width 0 height 0
radio input "true"
click at [361, 185] on span "Save and reschedule" at bounding box center [349, 187] width 44 height 6
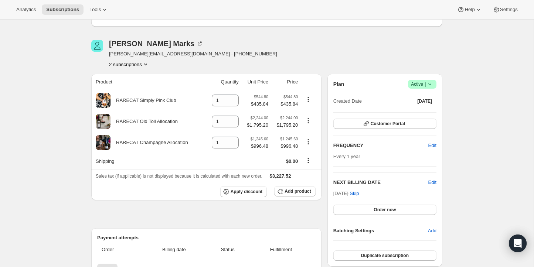
scroll to position [46, 0]
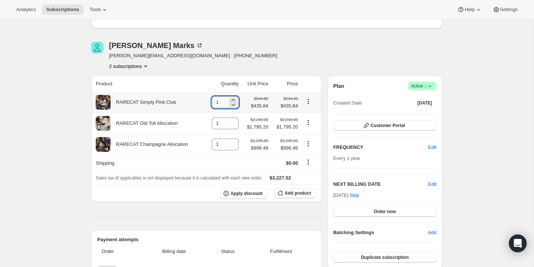
drag, startPoint x: 219, startPoint y: 102, endPoint x: 211, endPoint y: 101, distance: 7.4
click at [212, 101] on input "1" at bounding box center [220, 102] width 16 height 12
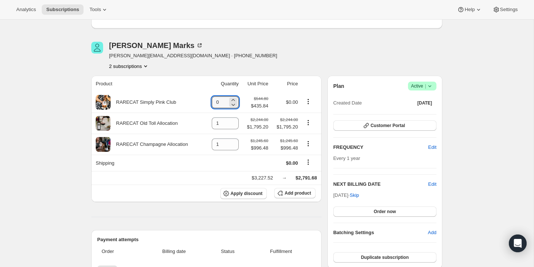
type input "0"
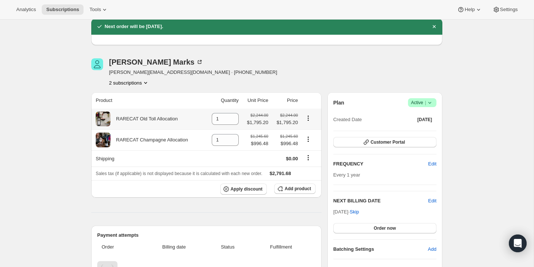
scroll to position [0, 0]
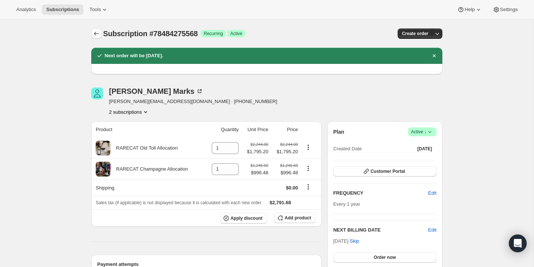
click at [95, 32] on icon "Subscriptions" at bounding box center [96, 33] width 7 height 7
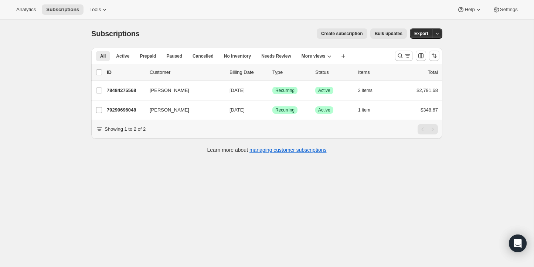
click at [520, 100] on div "Subscriptions. This page is ready Subscriptions Create subscription Bulk update…" at bounding box center [266, 153] width 533 height 267
